Goal: Task Accomplishment & Management: Use online tool/utility

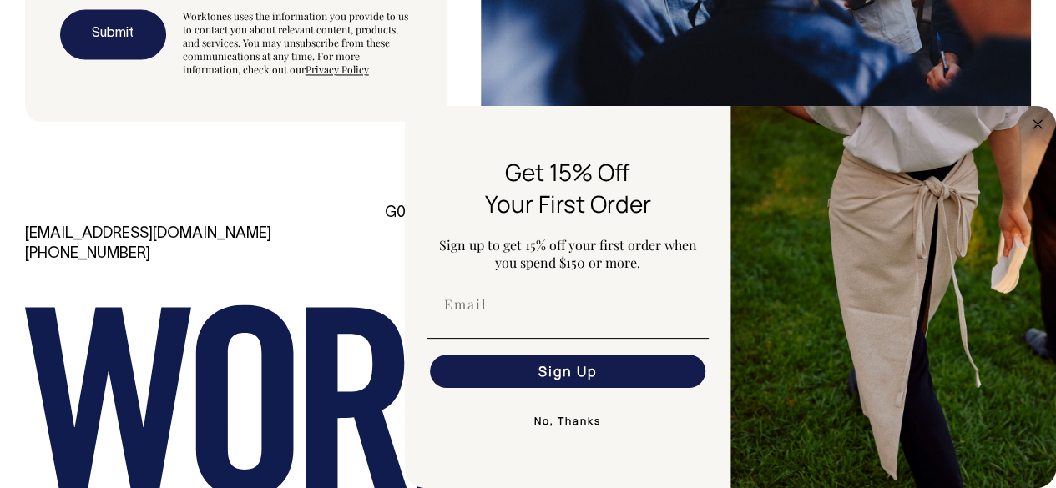
scroll to position [4566, 0]
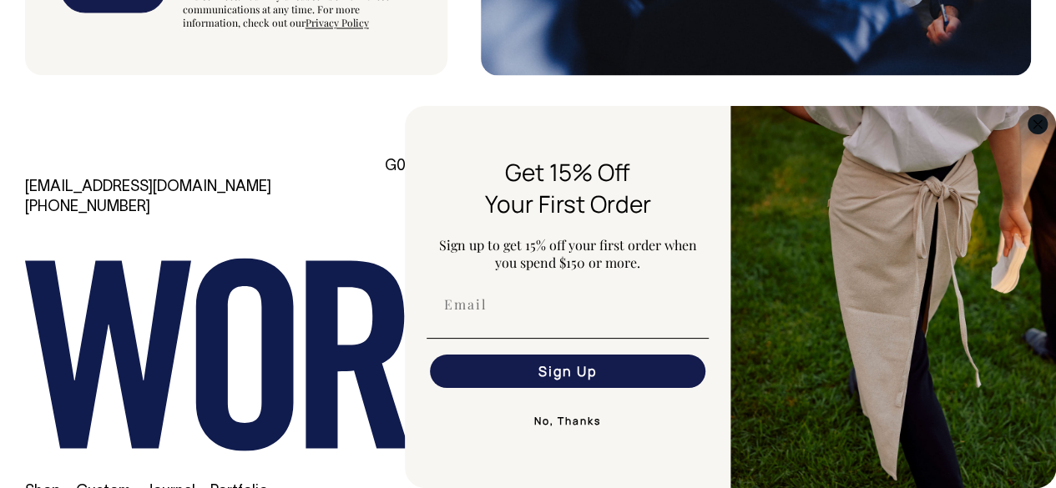
click at [1038, 134] on circle "Close dialog" at bounding box center [1037, 123] width 19 height 19
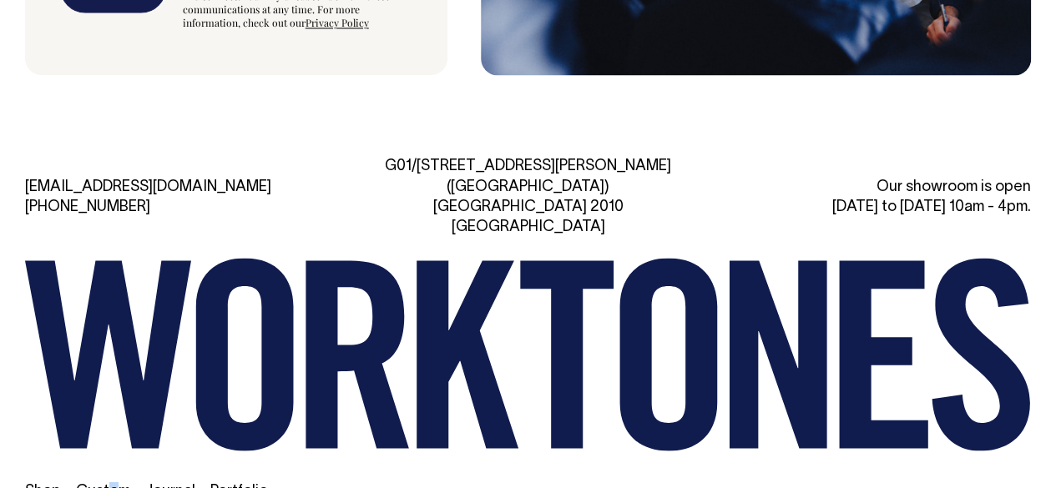
click at [112, 482] on li "Custom" at bounding box center [103, 492] width 54 height 20
click at [112, 484] on link "Custom" at bounding box center [103, 491] width 54 height 14
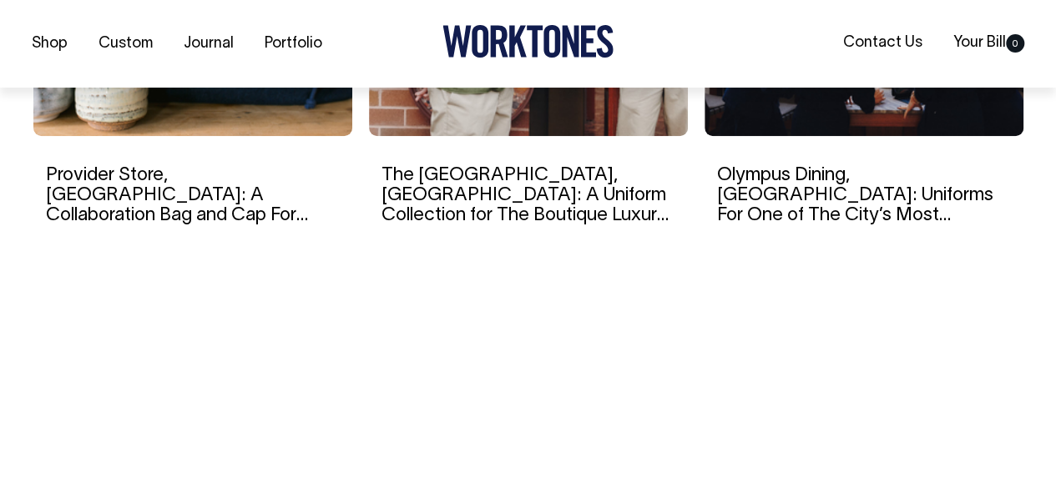
scroll to position [7549, 0]
